Goal: Transaction & Acquisition: Purchase product/service

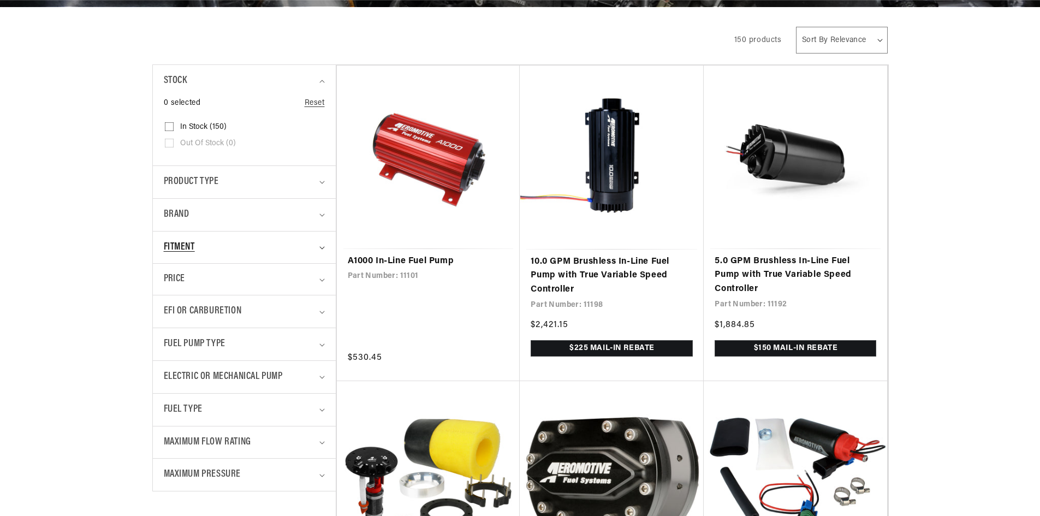
scroll to position [218, 0]
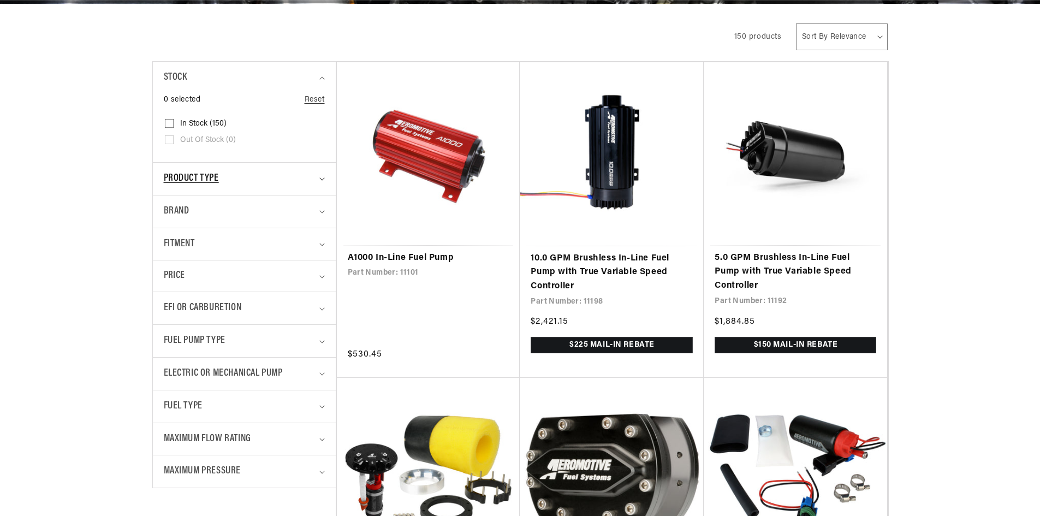
click at [322, 179] on icon "Product type (0 selected)" at bounding box center [321, 178] width 5 height 3
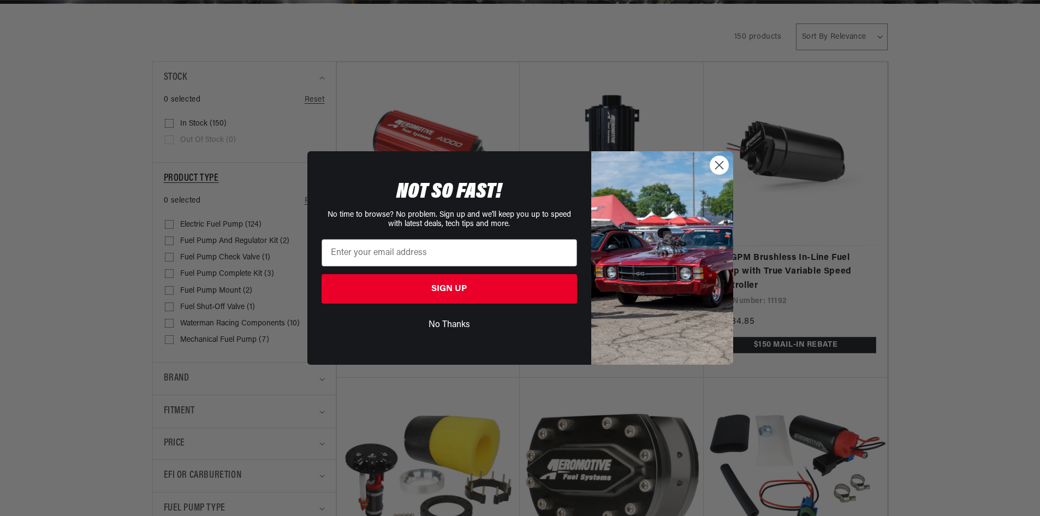
scroll to position [0, 0]
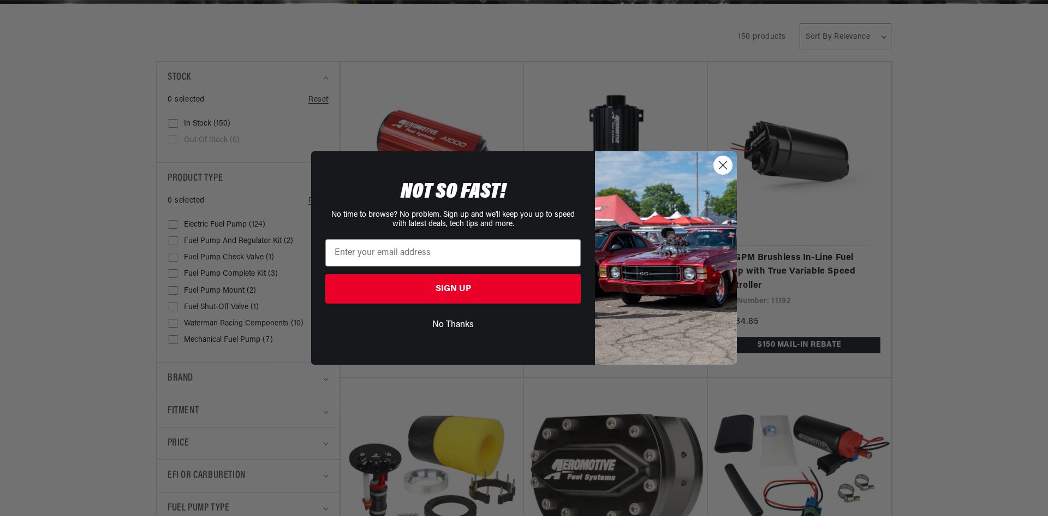
click at [721, 171] on circle "Close dialog" at bounding box center [723, 165] width 18 height 18
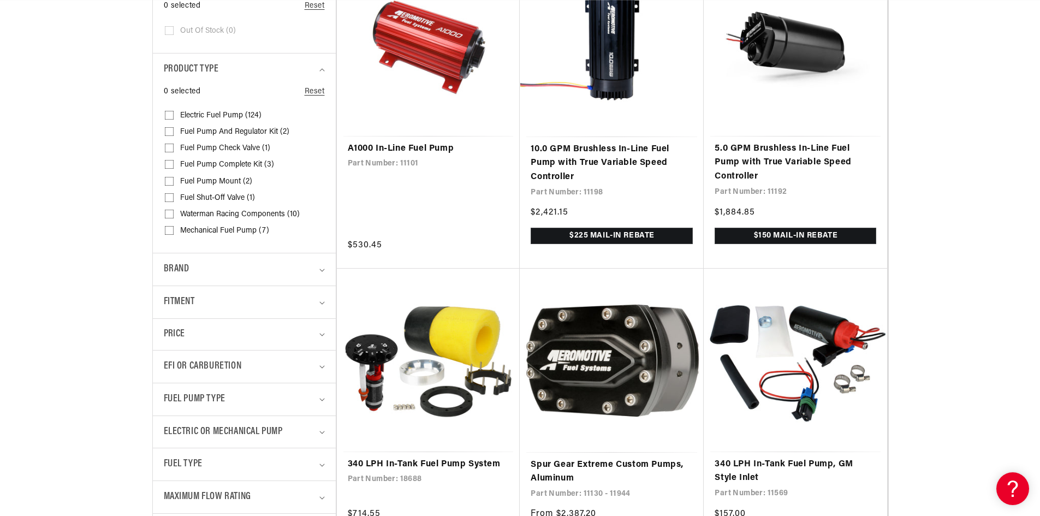
scroll to position [0, 1384]
click at [319, 268] on icon "Brand (0 selected)" at bounding box center [321, 269] width 5 height 3
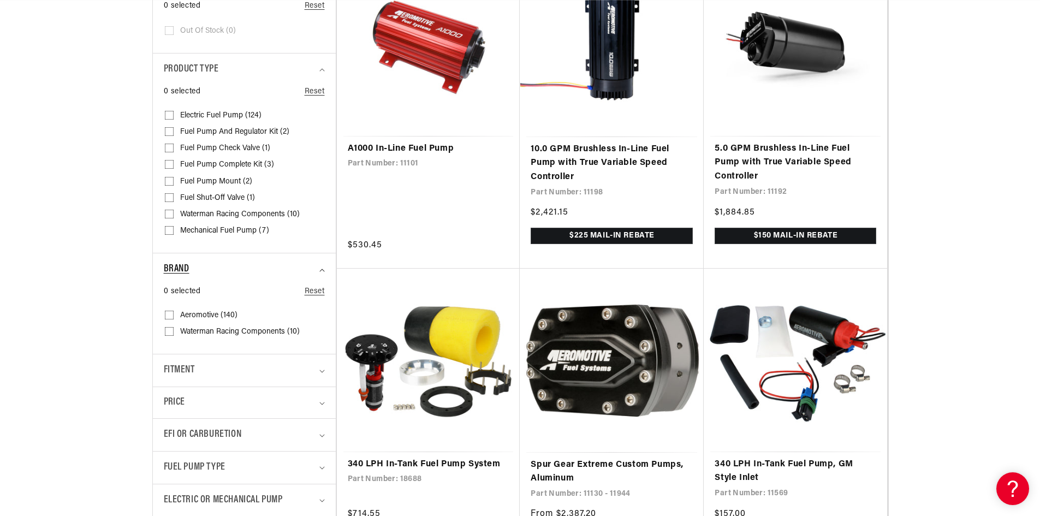
click at [319, 268] on summary "Brand" at bounding box center [244, 269] width 161 height 32
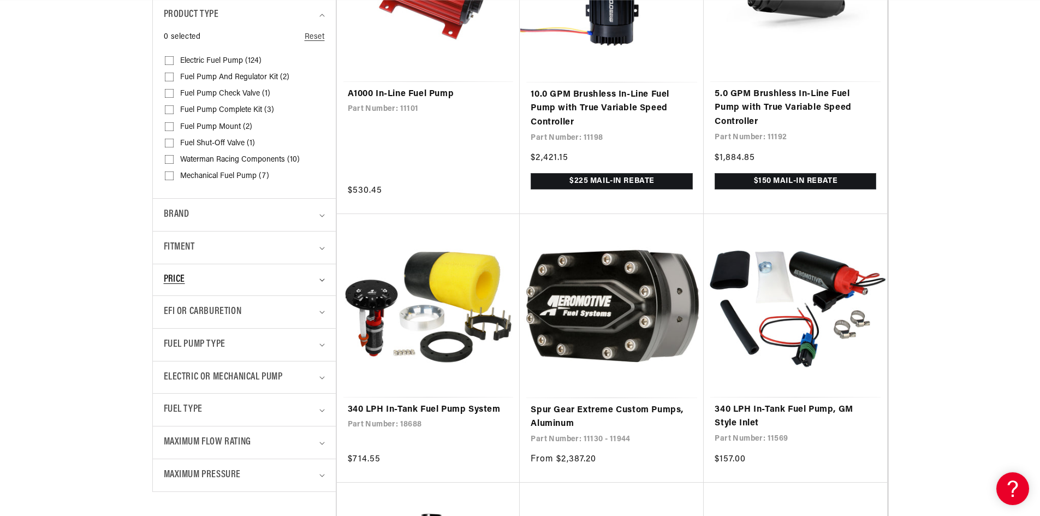
scroll to position [437, 0]
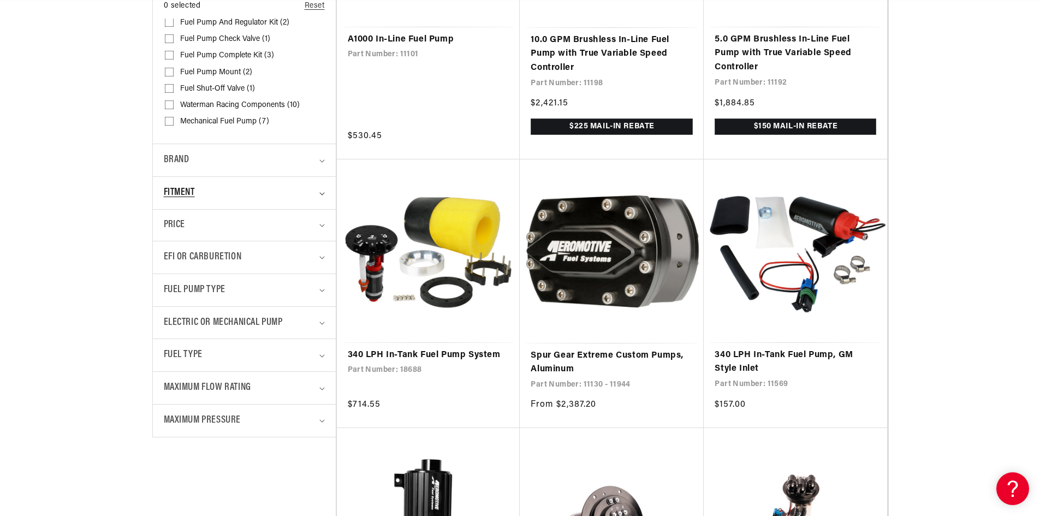
click at [318, 189] on summary "Fitment" at bounding box center [244, 193] width 161 height 32
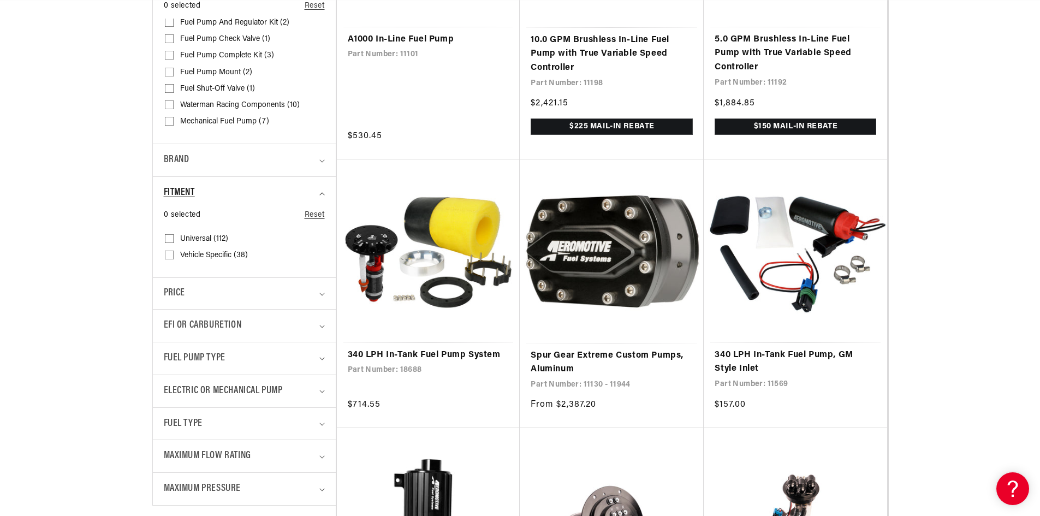
scroll to position [0, 2076]
click at [318, 189] on summary "Fitment" at bounding box center [244, 193] width 161 height 32
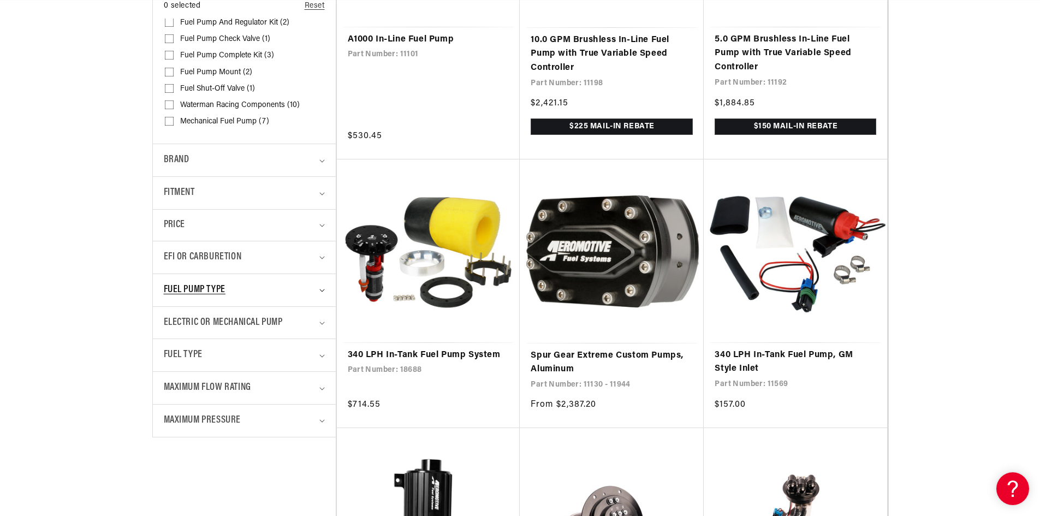
click at [320, 287] on summary "Fuel Pump Type" at bounding box center [244, 290] width 161 height 32
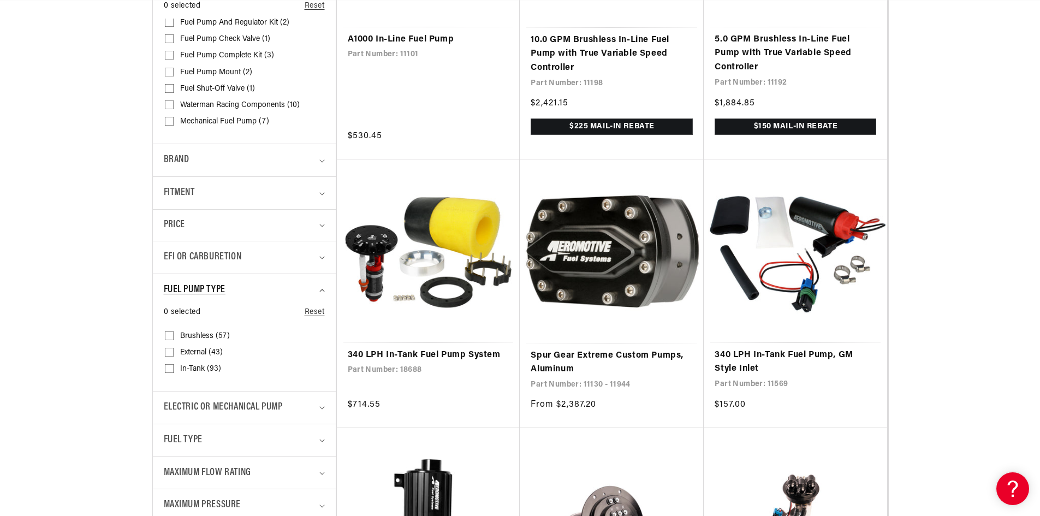
scroll to position [0, 0]
click at [170, 368] on input "In-Tank (93) In-Tank (93 products)" at bounding box center [169, 370] width 9 height 9
checkbox input "true"
